Goal: Task Accomplishment & Management: Use online tool/utility

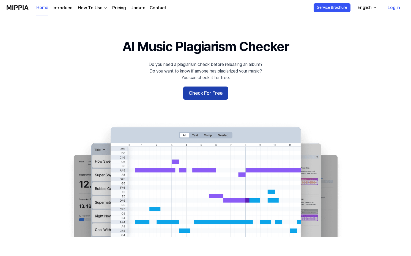
click at [199, 92] on button "Check For Free" at bounding box center [205, 93] width 45 height 13
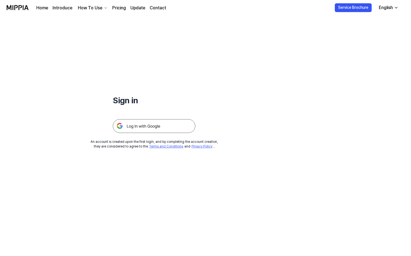
click at [159, 126] on img at bounding box center [154, 126] width 82 height 14
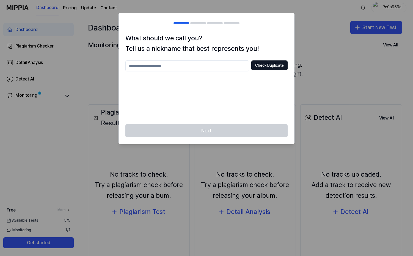
click at [186, 63] on input "text" at bounding box center [187, 65] width 124 height 11
type input "**********"
click at [269, 66] on button "Check Duplicate" at bounding box center [269, 65] width 36 height 10
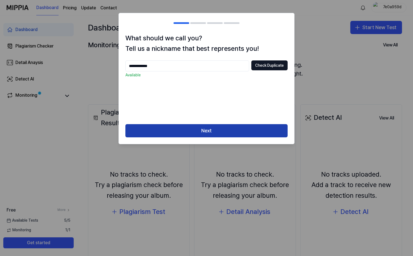
click at [189, 132] on button "Next" at bounding box center [206, 130] width 162 height 13
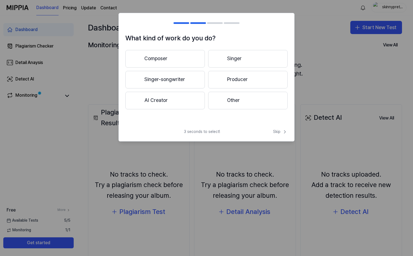
click at [170, 80] on button "Singer-songwriter" at bounding box center [164, 80] width 79 height 18
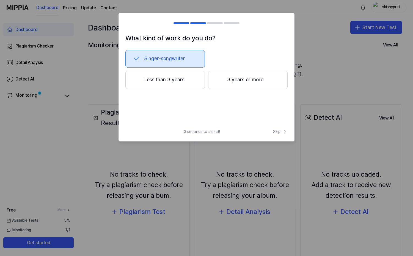
click at [242, 83] on button "3 years or more" at bounding box center [247, 80] width 79 height 18
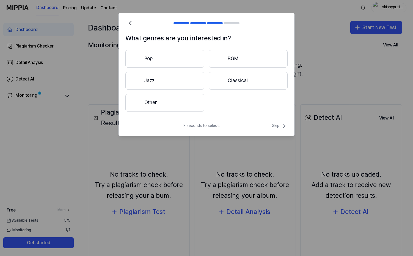
click at [162, 58] on button "Pop" at bounding box center [164, 59] width 79 height 18
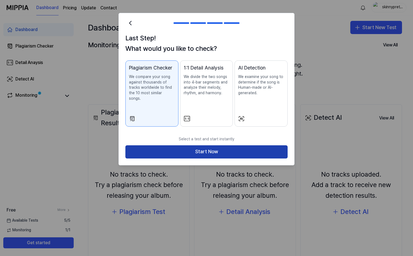
click at [190, 148] on button "Start Now" at bounding box center [206, 151] width 162 height 13
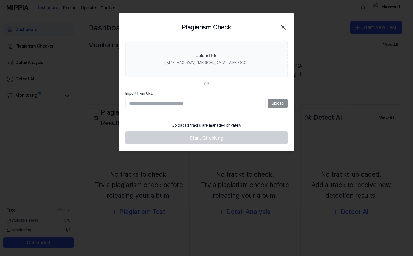
paste input "**********"
type input "**********"
click at [275, 103] on button "Upload" at bounding box center [278, 104] width 20 height 10
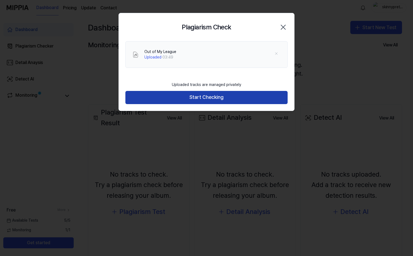
click at [212, 98] on button "Start Checking" at bounding box center [206, 97] width 162 height 13
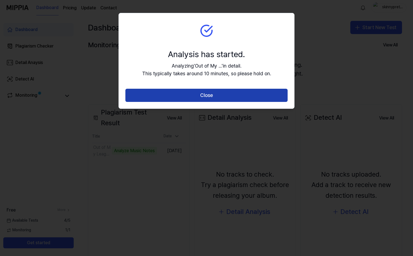
click at [212, 93] on button "Close" at bounding box center [206, 95] width 162 height 13
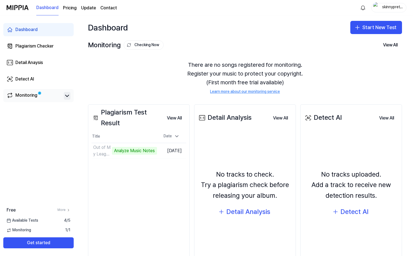
click at [70, 96] on icon at bounding box center [67, 96] width 7 height 7
click at [64, 96] on icon at bounding box center [67, 96] width 7 height 7
click at [135, 151] on button "Go to Results" at bounding box center [142, 150] width 29 height 9
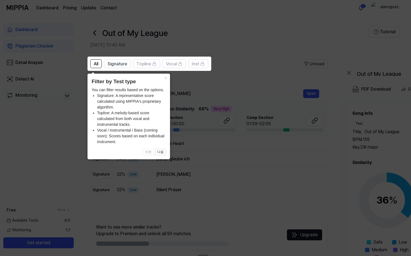
click at [255, 69] on icon at bounding box center [206, 128] width 413 height 256
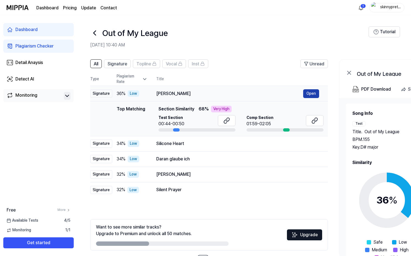
click at [310, 93] on button "Open" at bounding box center [311, 93] width 16 height 9
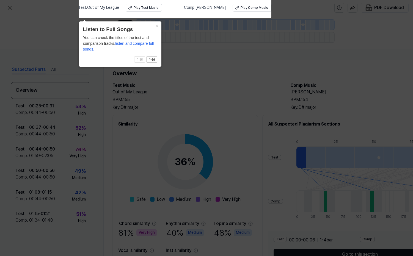
click at [258, 98] on icon at bounding box center [206, 126] width 413 height 259
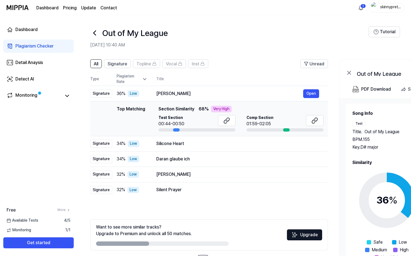
scroll to position [21, 0]
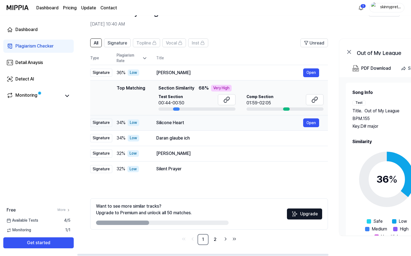
drag, startPoint x: 155, startPoint y: 123, endPoint x: 197, endPoint y: 123, distance: 41.5
click at [197, 123] on td "Silicone Heart Open" at bounding box center [237, 122] width 180 height 15
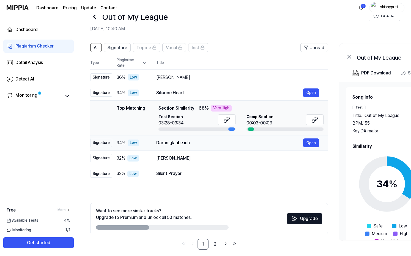
scroll to position [0, 0]
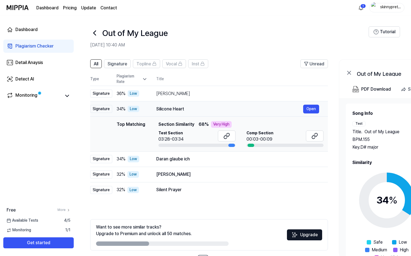
drag, startPoint x: 157, startPoint y: 109, endPoint x: 195, endPoint y: 109, distance: 37.7
click at [195, 109] on div "Silicone Heart" at bounding box center [229, 109] width 147 height 7
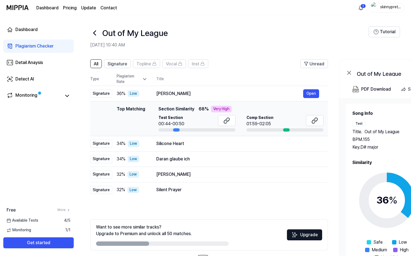
scroll to position [0, 0]
click at [190, 109] on span "Section Similarity" at bounding box center [176, 109] width 36 height 7
drag, startPoint x: 158, startPoint y: 108, endPoint x: 184, endPoint y: 108, distance: 25.6
click at [184, 108] on span "Section Similarity" at bounding box center [176, 109] width 36 height 7
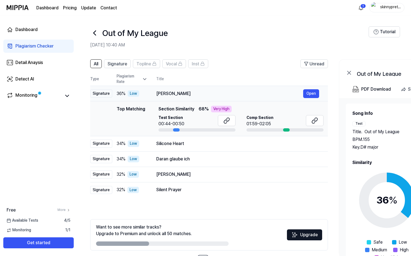
click at [293, 95] on div "Kimiwo Shiranai" at bounding box center [229, 93] width 147 height 7
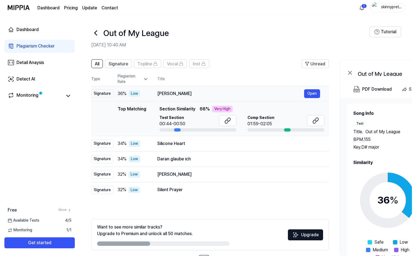
scroll to position [0, 0]
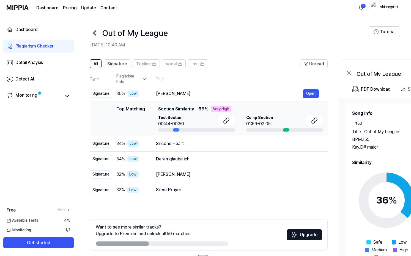
click at [113, 125] on div "Top Matching Top Matching Section Similarity 68 % Very High Test Section 00:44-…" at bounding box center [208, 119] width 229 height 26
click at [101, 94] on div "Signature" at bounding box center [101, 94] width 22 height 8
click at [23, 95] on div "Monitoring" at bounding box center [26, 96] width 22 height 8
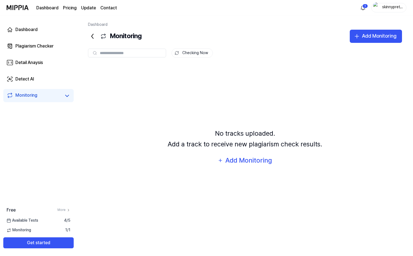
click at [28, 97] on div "Monitoring" at bounding box center [26, 96] width 22 height 8
click at [39, 48] on div "Plagiarism Checker" at bounding box center [34, 46] width 38 height 7
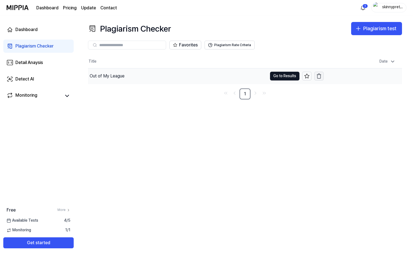
click at [319, 77] on icon "button" at bounding box center [318, 75] width 5 height 5
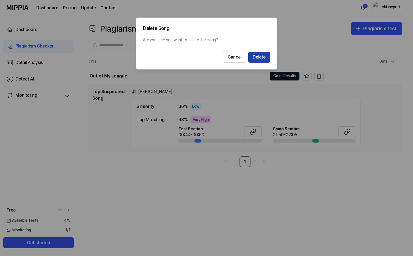
click at [264, 59] on button "Delete" at bounding box center [259, 57] width 22 height 11
